Goal: Find specific page/section: Find specific page/section

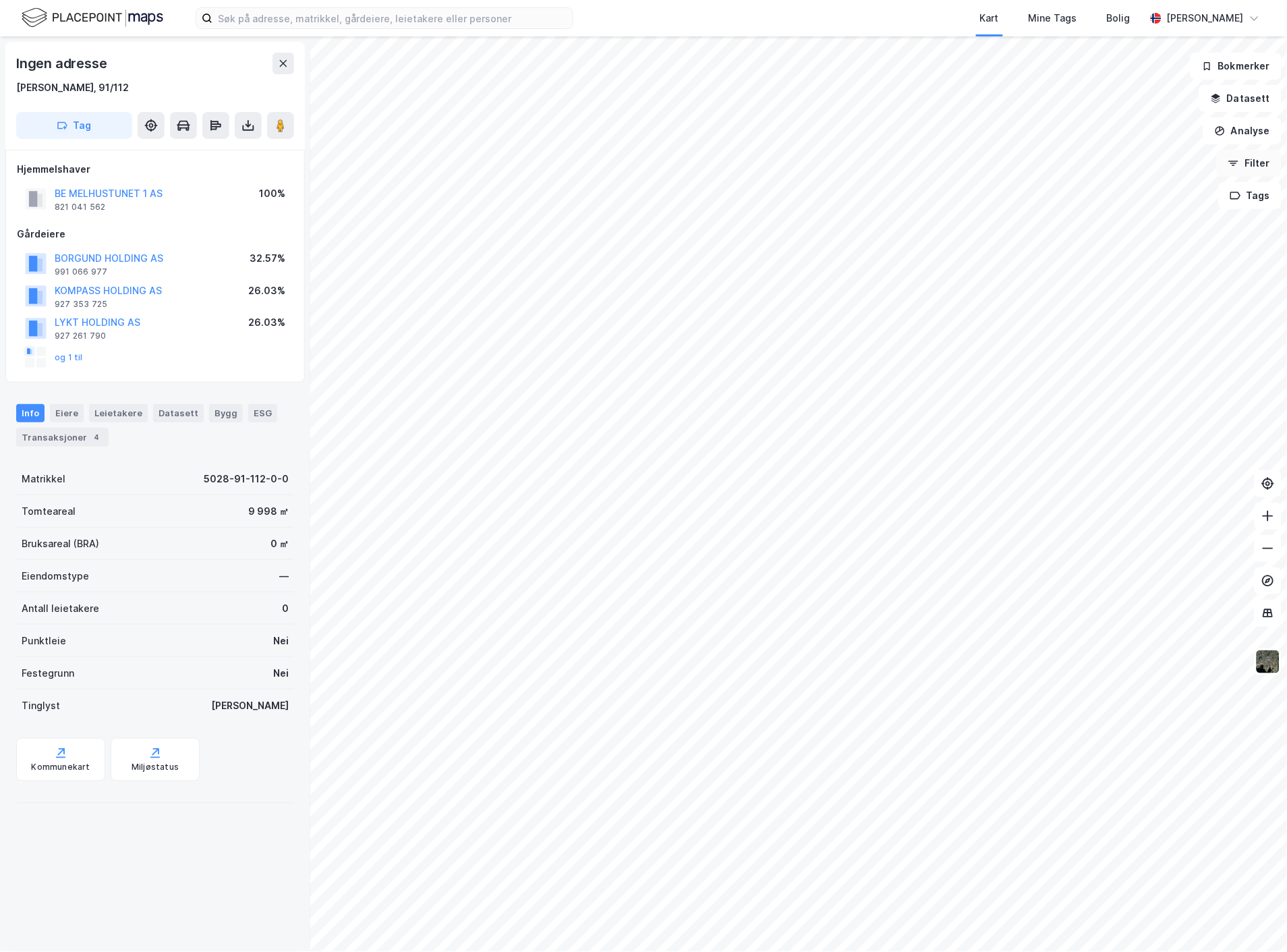
click at [1263, 167] on button "Filter" at bounding box center [1250, 163] width 65 height 27
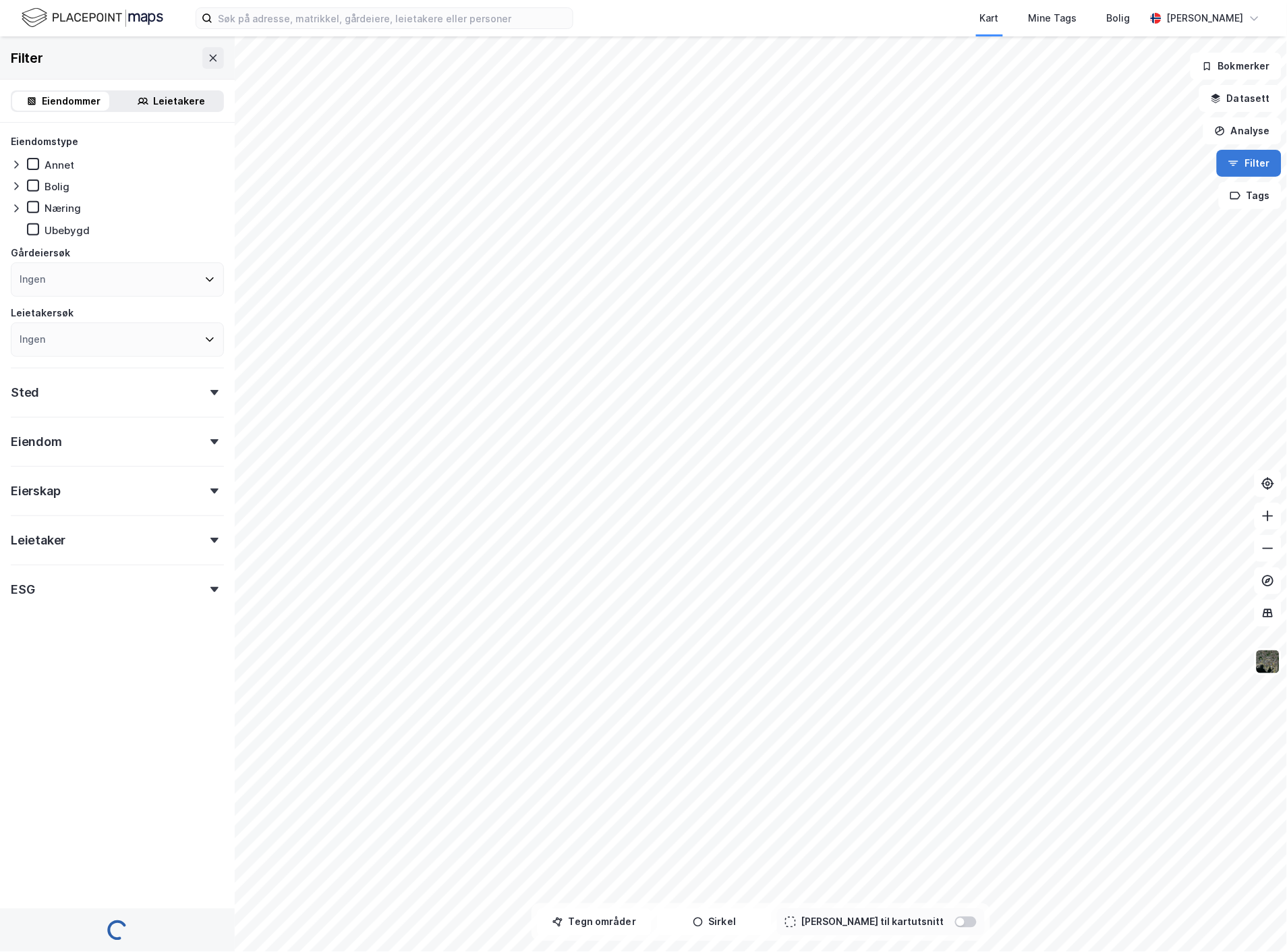
click at [1263, 160] on button "Filter" at bounding box center [1250, 163] width 65 height 27
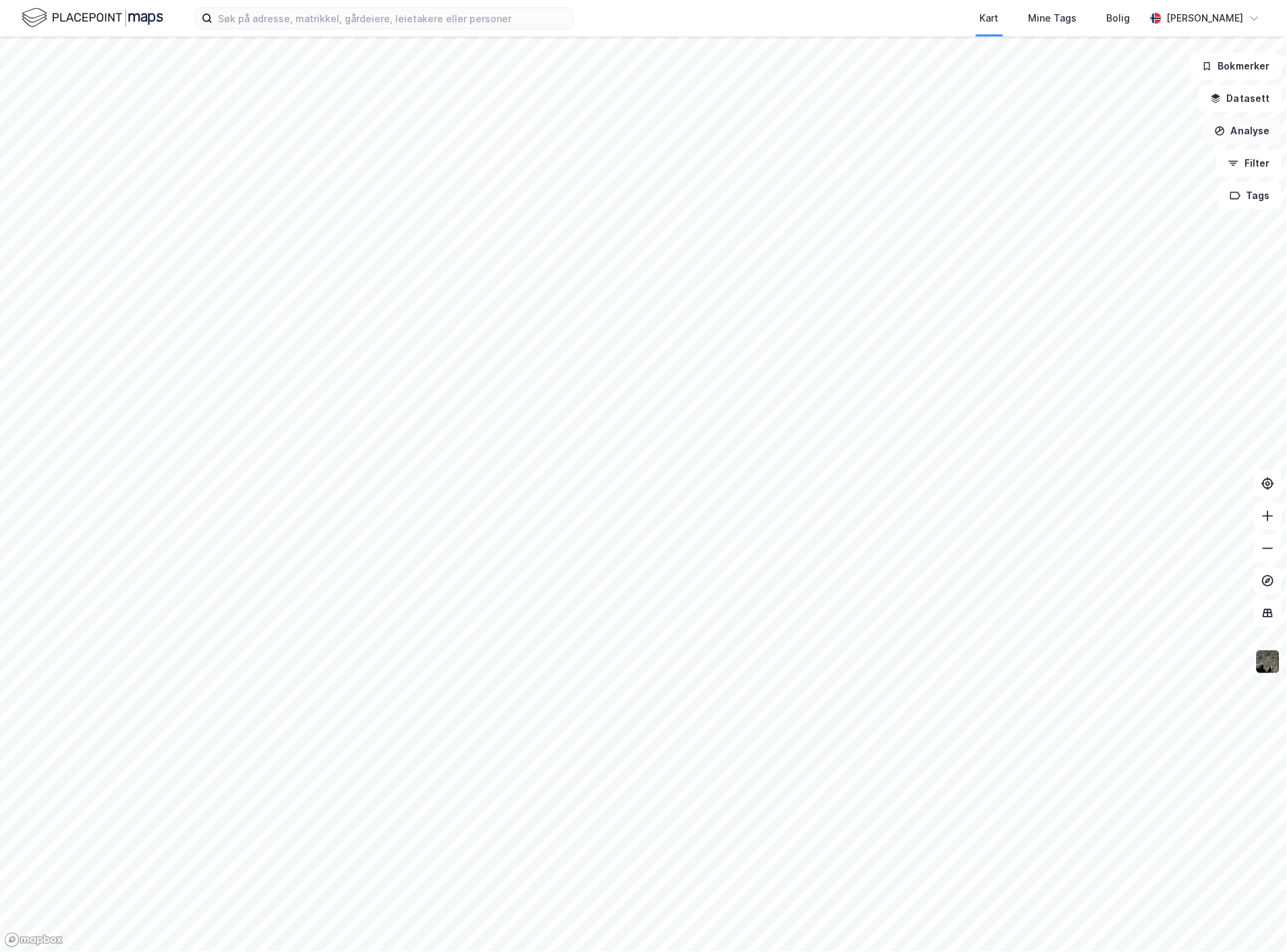
click at [1250, 125] on button "Analyse" at bounding box center [1242, 131] width 79 height 27
click at [1112, 131] on div "Mål avstand" at bounding box center [1125, 132] width 118 height 11
